Goal: Check status

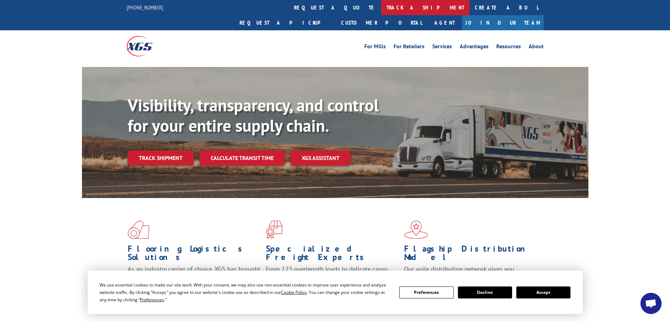
click at [381, 7] on link "track a shipment" at bounding box center [425, 7] width 88 height 15
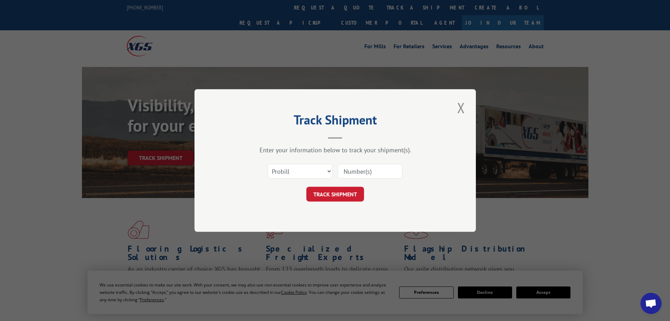
drag, startPoint x: 305, startPoint y: 161, endPoint x: 302, endPoint y: 167, distance: 6.9
click at [306, 163] on div "Select category... Probill BOL PO" at bounding box center [335, 170] width 211 height 23
click at [302, 168] on select "Select category... Probill BOL PO" at bounding box center [300, 171] width 65 height 15
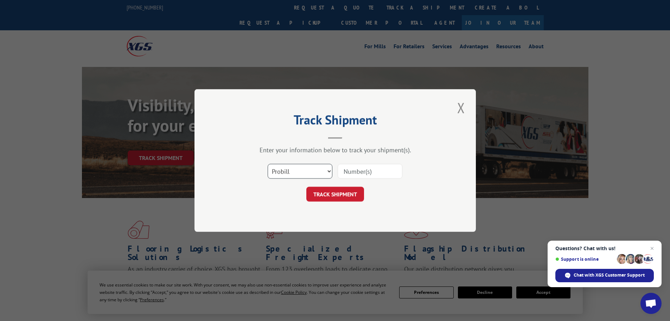
select select "po"
click at [268, 164] on select "Select category... Probill BOL PO" at bounding box center [300, 171] width 65 height 15
drag, startPoint x: 353, startPoint y: 171, endPoint x: 348, endPoint y: 171, distance: 4.9
click at [353, 171] on input at bounding box center [370, 171] width 65 height 15
paste input "23509571"
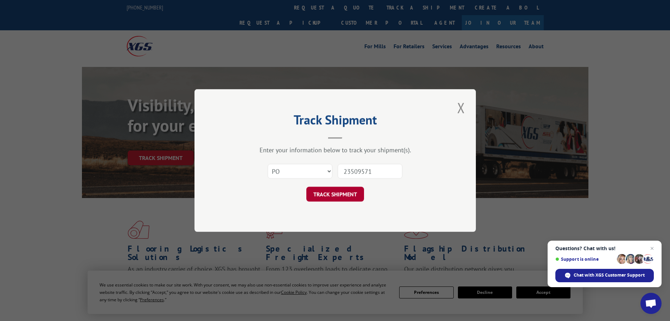
type input "23509571"
click at [349, 189] on button "TRACK SHIPMENT" at bounding box center [336, 194] width 58 height 15
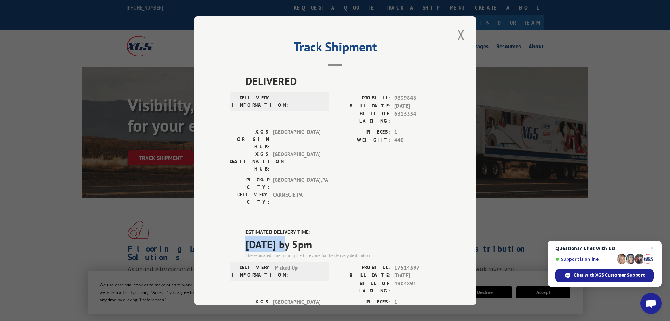
drag, startPoint x: 239, startPoint y: 204, endPoint x: 338, endPoint y: 202, distance: 99.3
click at [343, 236] on span "08/15/2025 by 5pm" at bounding box center [343, 244] width 195 height 16
drag, startPoint x: 328, startPoint y: 203, endPoint x: 238, endPoint y: 189, distance: 90.5
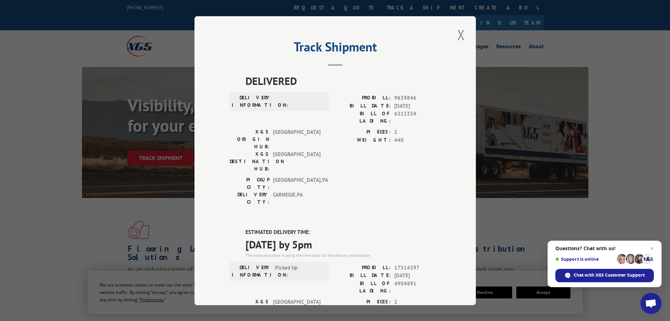
copy div "ESTIMATED DELIVERY TIME: 08/15/2025 by 5pm"
drag, startPoint x: 461, startPoint y: 40, endPoint x: 429, endPoint y: 15, distance: 40.6
click at [457, 38] on button "Close modal" at bounding box center [461, 34] width 12 height 19
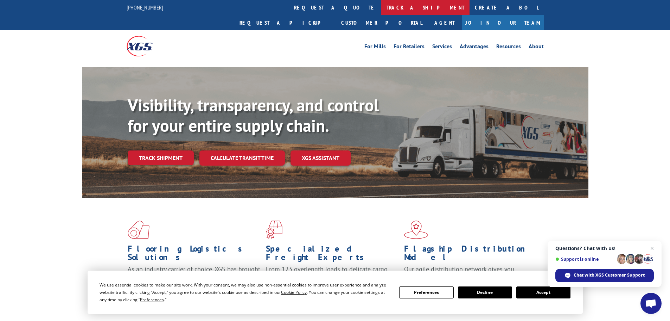
click at [381, 9] on link "track a shipment" at bounding box center [425, 7] width 88 height 15
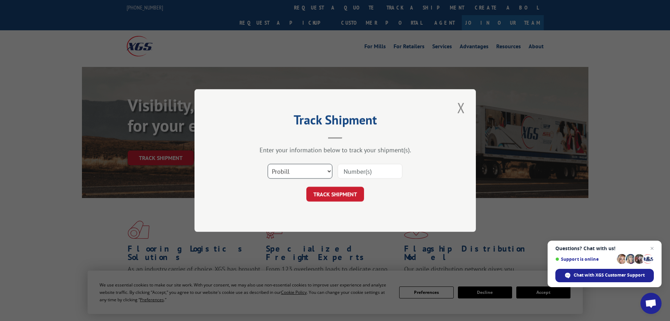
drag, startPoint x: 312, startPoint y: 171, endPoint x: 306, endPoint y: 177, distance: 8.5
click at [312, 171] on select "Select category... Probill BOL PO" at bounding box center [300, 171] width 65 height 15
select select "po"
click at [268, 164] on select "Select category... Probill BOL PO" at bounding box center [300, 171] width 65 height 15
click at [359, 162] on div "Select category... Probill BOL PO" at bounding box center [335, 170] width 211 height 23
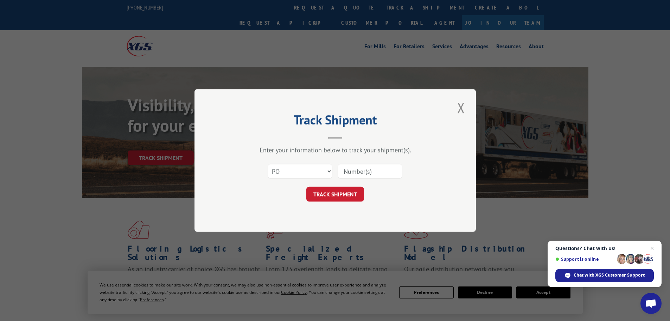
click at [358, 171] on input at bounding box center [370, 171] width 65 height 15
paste input "23509622"
type input "23509622"
click at [351, 191] on button "TRACK SHIPMENT" at bounding box center [336, 194] width 58 height 15
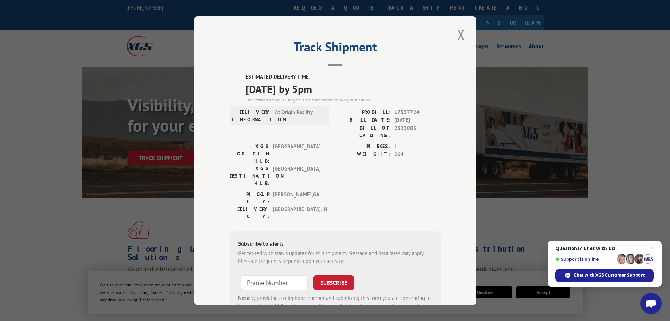
drag, startPoint x: 349, startPoint y: 94, endPoint x: 235, endPoint y: 87, distance: 114.6
click at [235, 87] on div "ESTIMATED DELIVERY TIME: [DATE] by 5pm The estimated time is using the time zon…" at bounding box center [335, 199] width 211 height 253
copy span "[DATE] by 5pm"
click at [461, 38] on button "Close modal" at bounding box center [461, 34] width 12 height 19
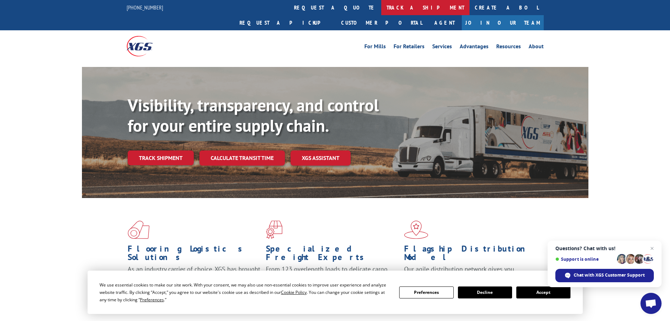
click at [381, 1] on link "track a shipment" at bounding box center [425, 7] width 88 height 15
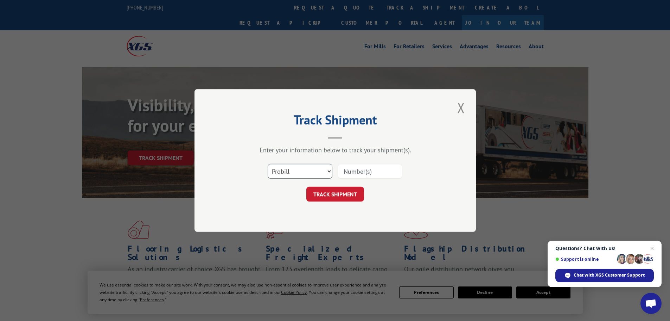
click at [302, 172] on select "Select category... Probill BOL PO" at bounding box center [300, 171] width 65 height 15
select select "po"
click at [268, 164] on select "Select category... Probill BOL PO" at bounding box center [300, 171] width 65 height 15
drag, startPoint x: 359, startPoint y: 158, endPoint x: 362, endPoint y: 168, distance: 10.6
click at [362, 168] on div "Enter your information below to track your shipment(s). Select category... Prob…" at bounding box center [335, 174] width 211 height 56
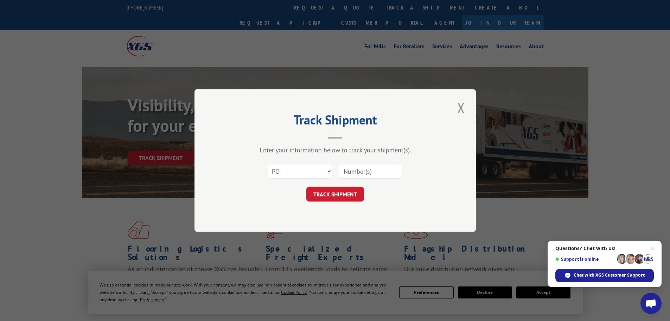
click at [362, 168] on input at bounding box center [370, 171] width 65 height 15
paste input "23509606"
type input "23509606"
click at [344, 192] on button "TRACK SHIPMENT" at bounding box center [336, 194] width 58 height 15
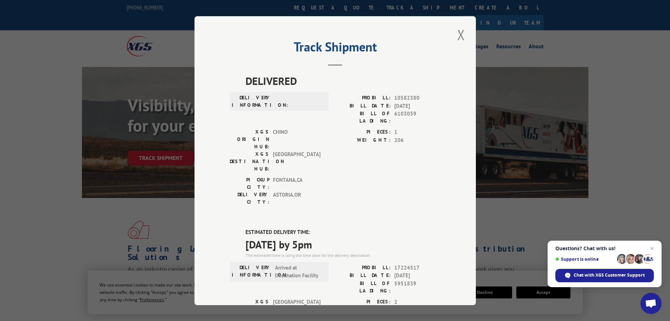
drag, startPoint x: 349, startPoint y: 202, endPoint x: 226, endPoint y: 205, distance: 122.9
click at [226, 205] on div "Track Shipment DELIVERED DELIVERY INFORMATION: PROBILL: 10582380 BILL DATE: 07/…" at bounding box center [336, 160] width 282 height 289
copy span "[DATE] by 5pm"
